Goal: Task Accomplishment & Management: Use online tool/utility

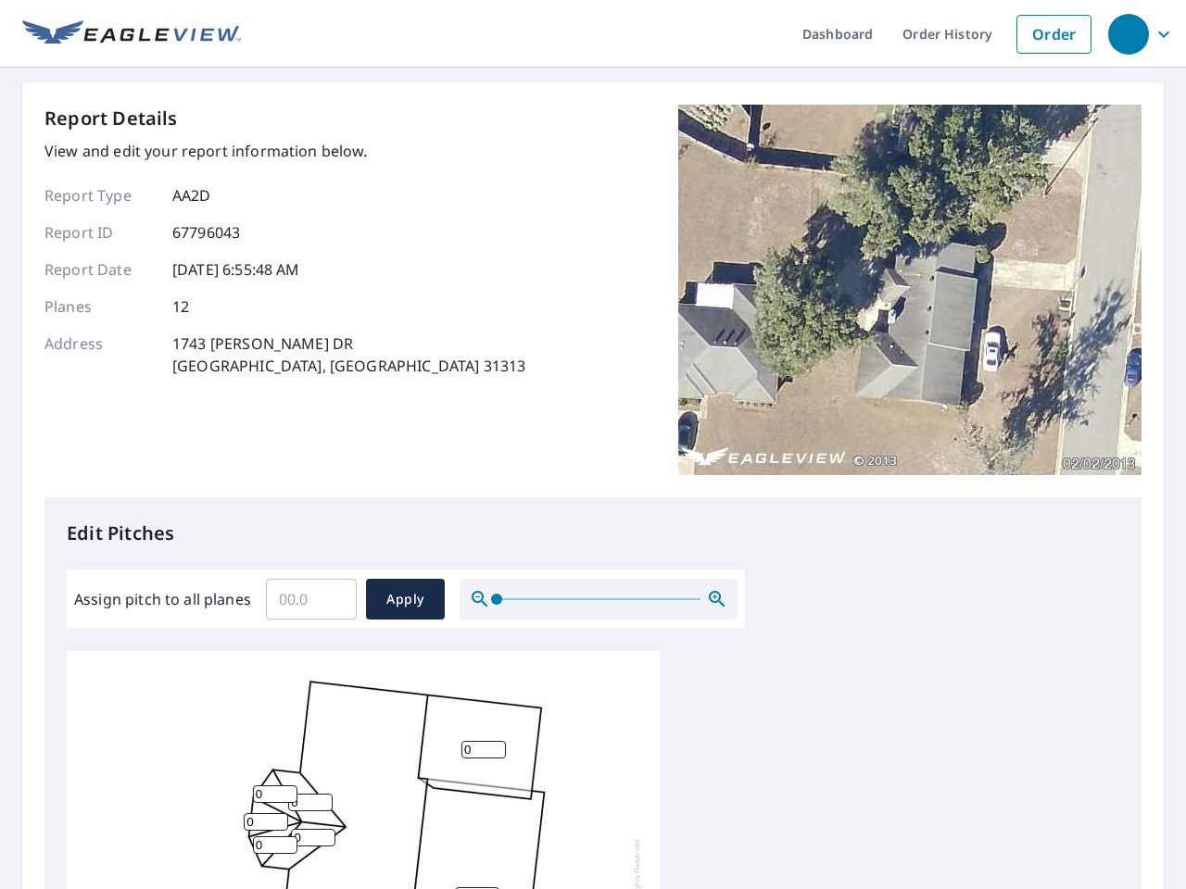
click at [593, 445] on div "Report Details View and edit your report information below. Report Type AA2D Re…" at bounding box center [592, 301] width 1097 height 393
click at [1127, 33] on div "button" at bounding box center [1128, 34] width 41 height 41
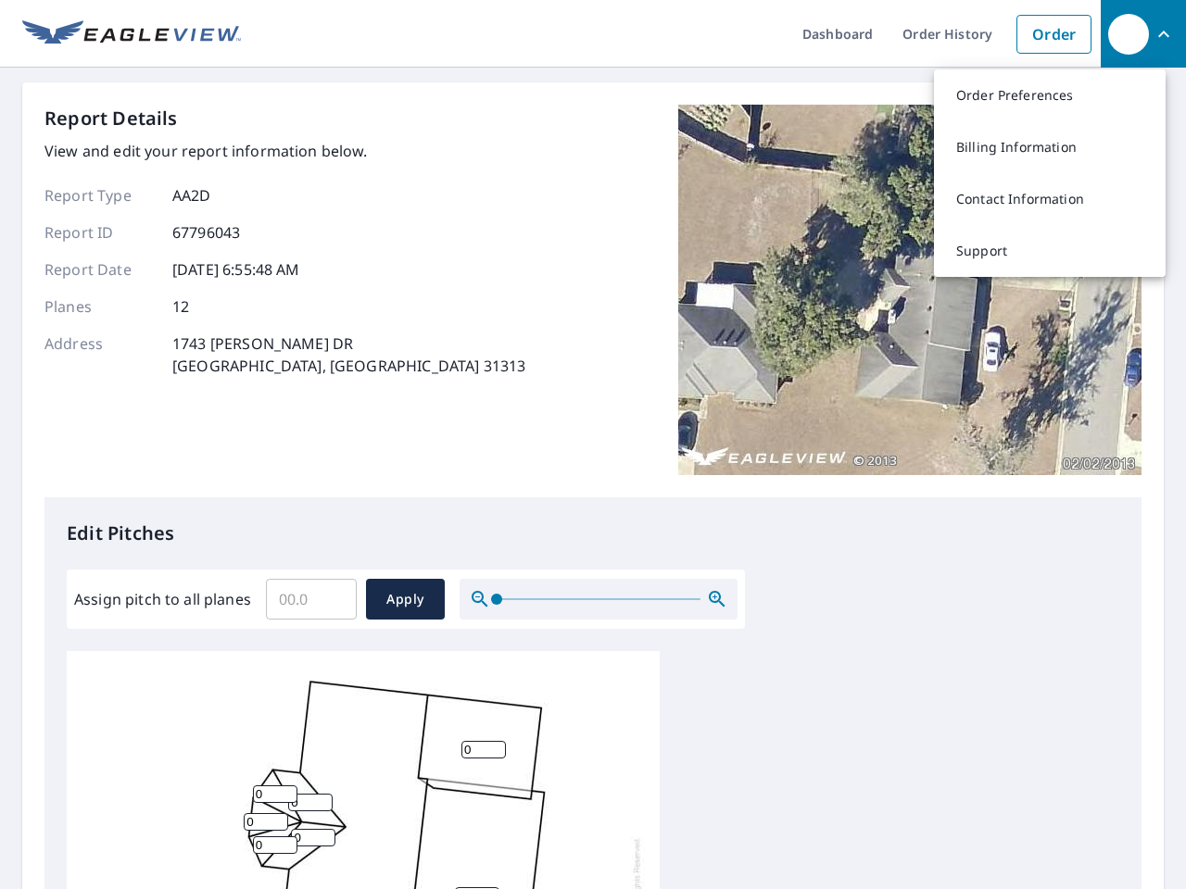
click at [311, 599] on input "Assign pitch to all planes" at bounding box center [311, 599] width 91 height 52
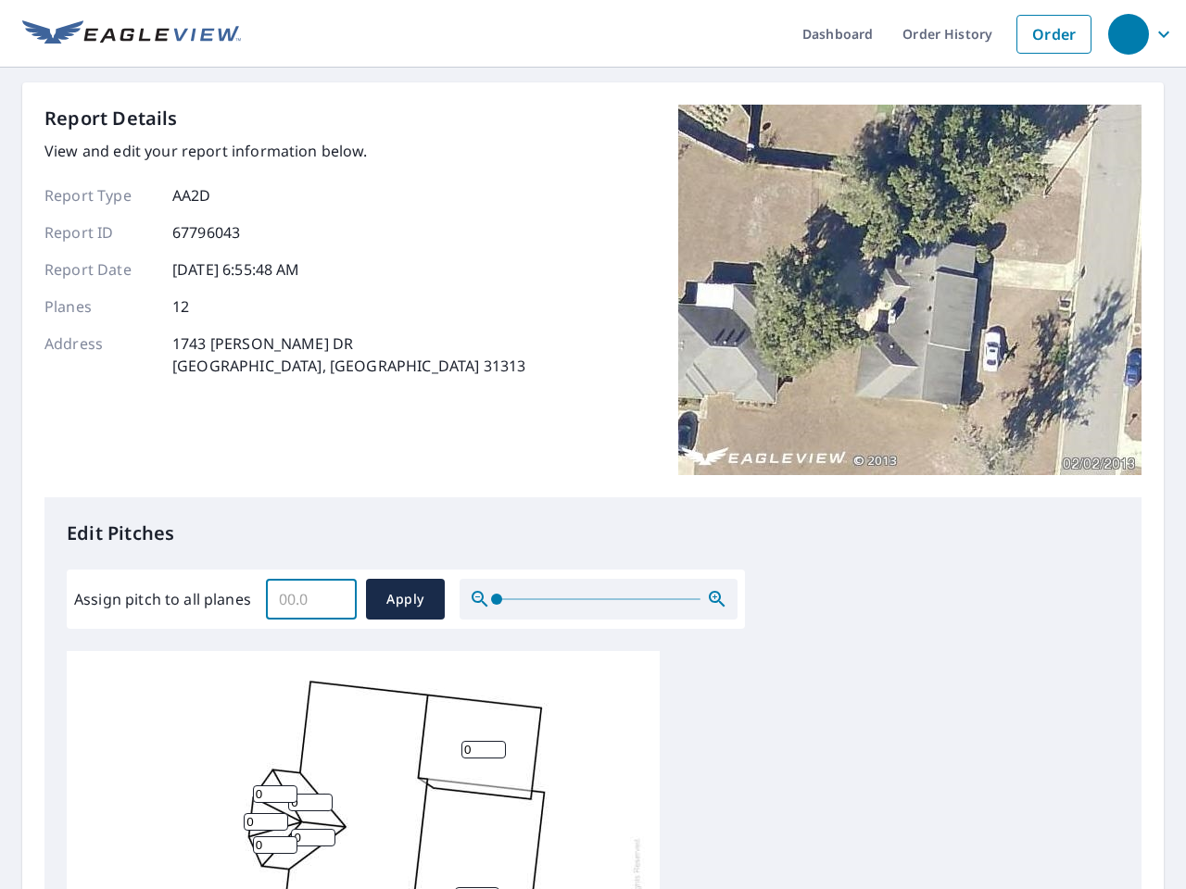
click at [405, 599] on span "Apply" at bounding box center [405, 599] width 49 height 23
click at [717, 599] on icon "button" at bounding box center [717, 599] width 22 height 22
